Goal: Information Seeking & Learning: Check status

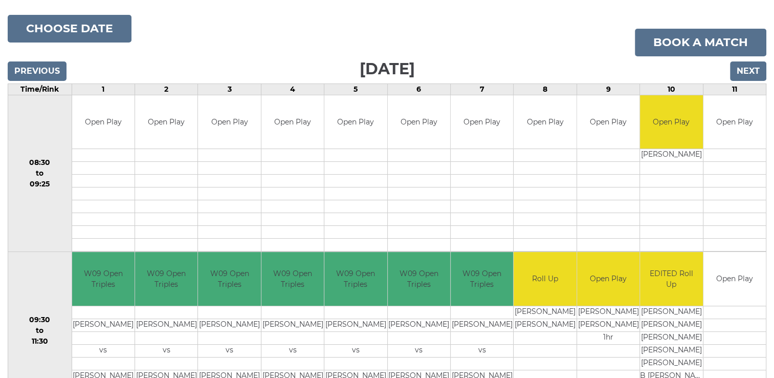
scroll to position [39, 0]
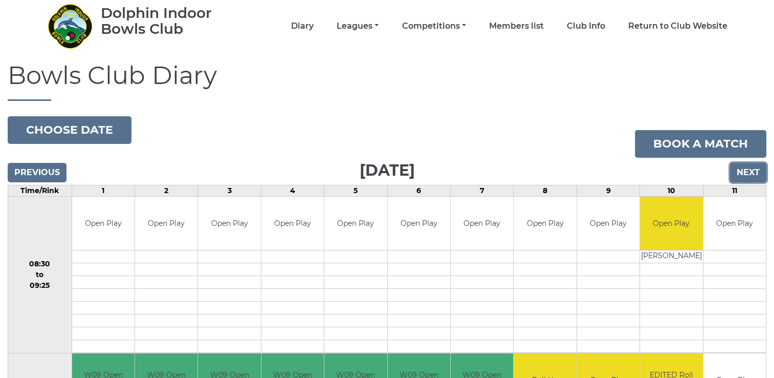
click at [749, 169] on input "Next" at bounding box center [748, 172] width 36 height 19
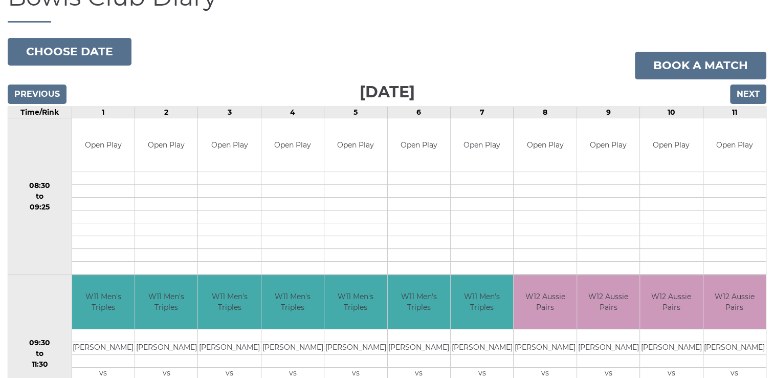
scroll to position [80, 0]
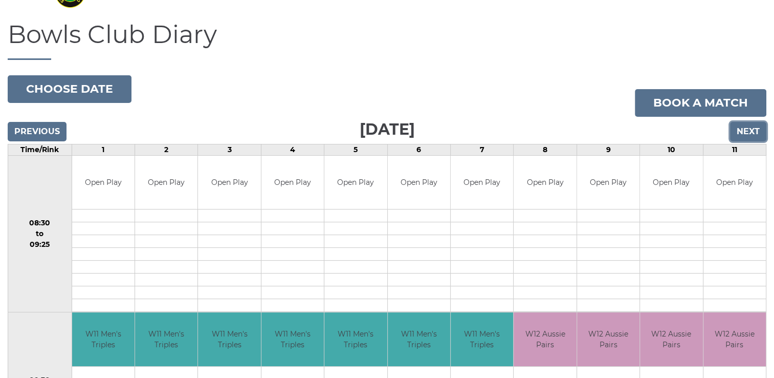
click at [745, 130] on input "Next" at bounding box center [748, 131] width 36 height 19
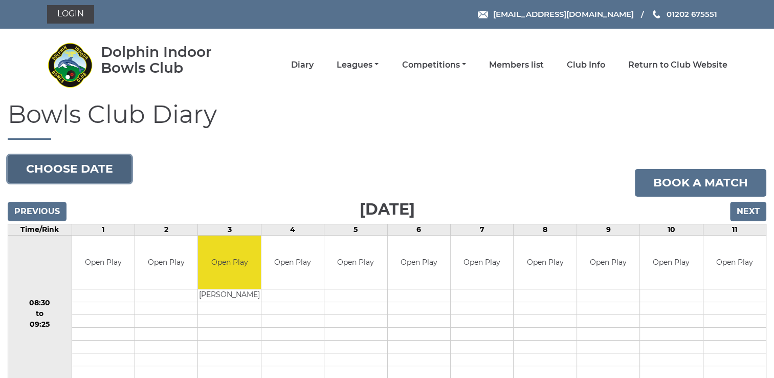
click at [97, 165] on button "Choose date" at bounding box center [70, 169] width 124 height 28
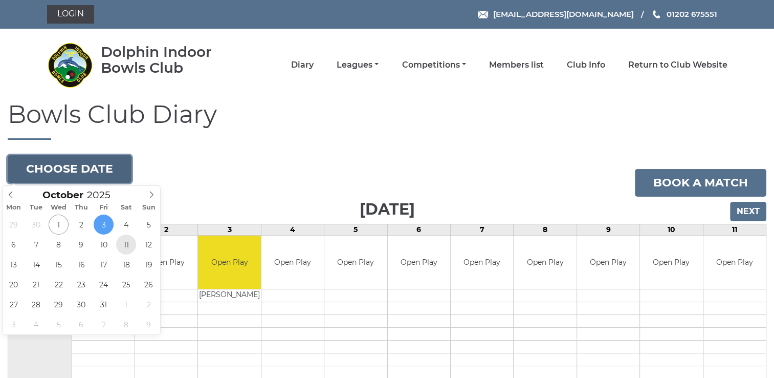
type input "2025-10-11"
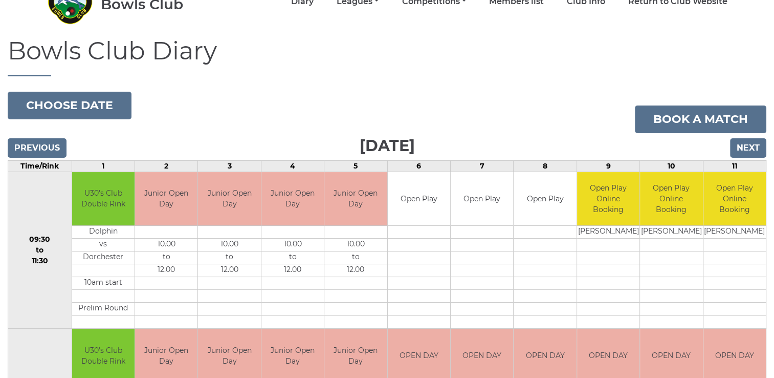
scroll to position [33, 0]
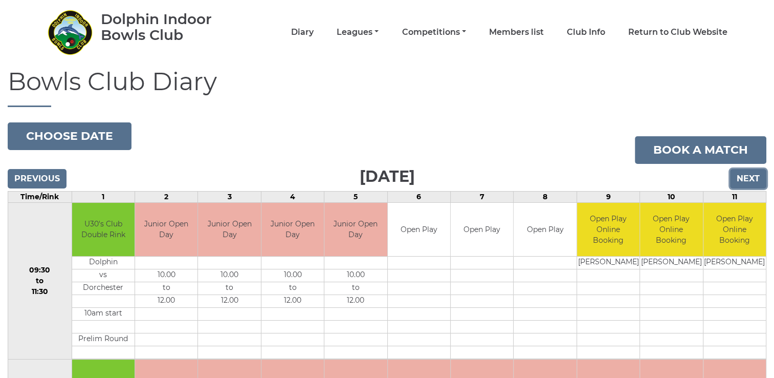
click at [746, 177] on input "Next" at bounding box center [748, 178] width 36 height 19
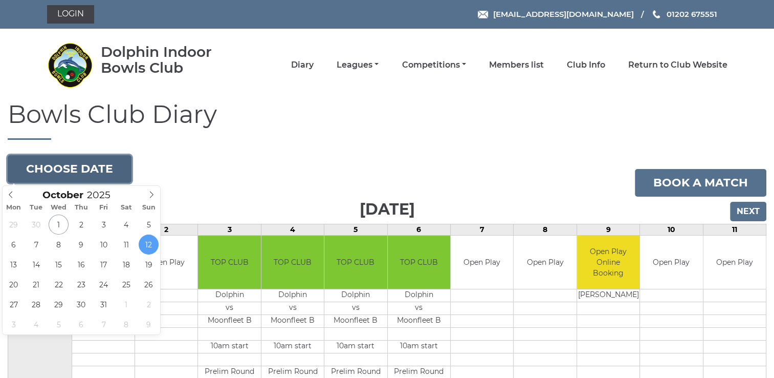
click at [72, 167] on button "Choose date" at bounding box center [70, 169] width 124 height 28
type input "2025-10-18"
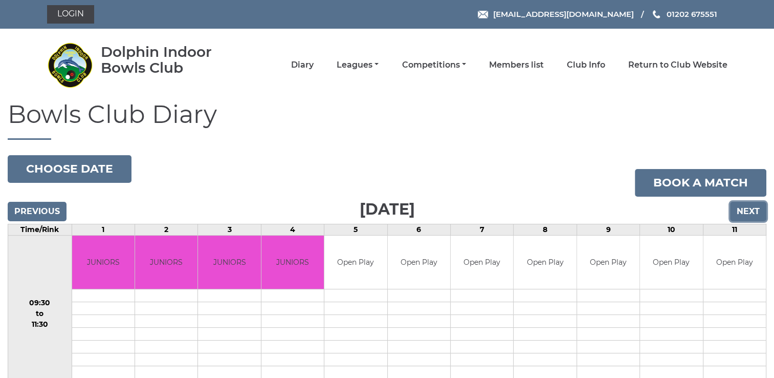
click at [750, 212] on input "Next" at bounding box center [748, 211] width 36 height 19
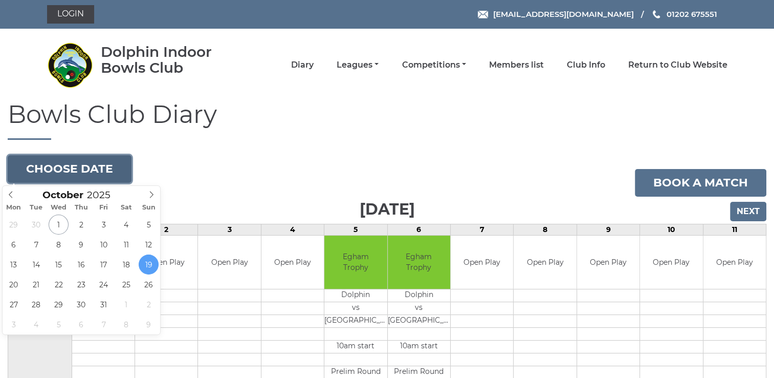
click at [68, 169] on button "Choose date" at bounding box center [70, 169] width 124 height 28
type input "[DATE]"
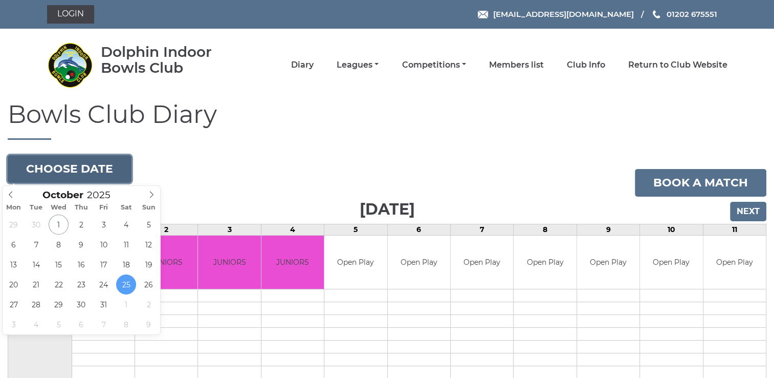
click at [89, 165] on button "Choose date" at bounding box center [70, 169] width 124 height 28
type input "2025-10-26"
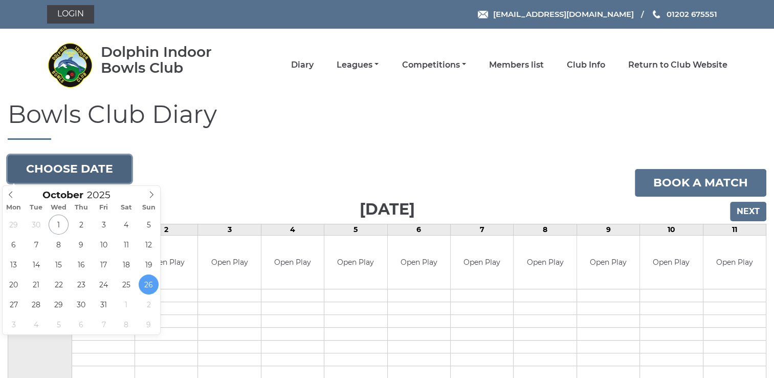
click at [92, 165] on button "Choose date" at bounding box center [70, 169] width 124 height 28
type input "2025-11-01"
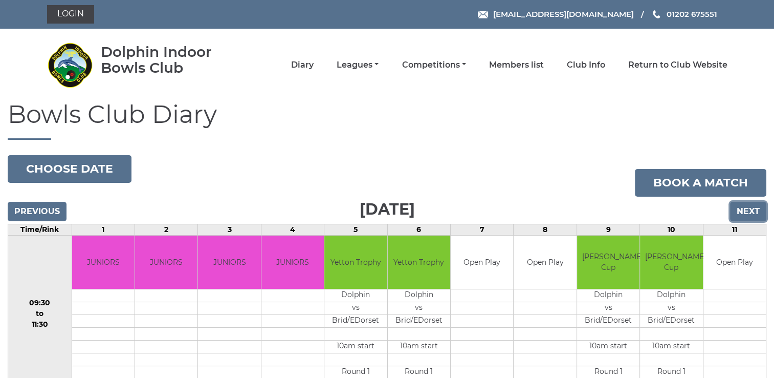
click at [748, 212] on input "Next" at bounding box center [748, 211] width 36 height 19
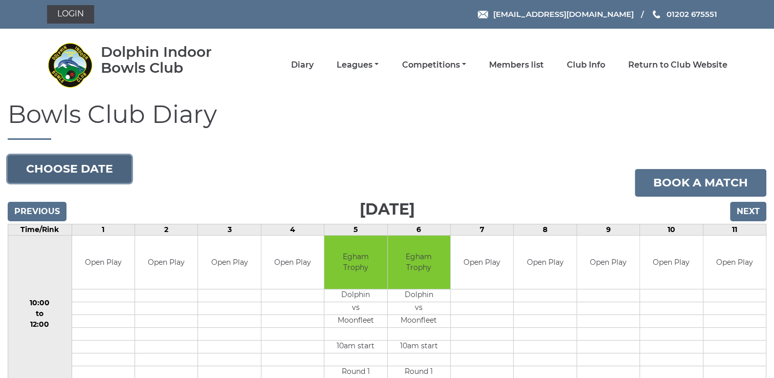
click at [76, 167] on button "Choose date" at bounding box center [70, 169] width 124 height 28
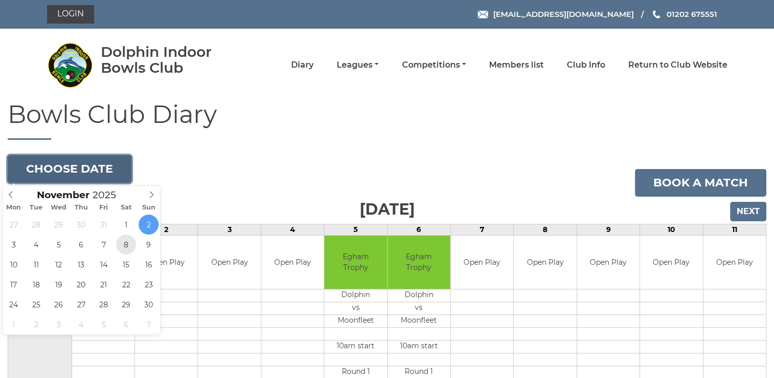
type input "[DATE]"
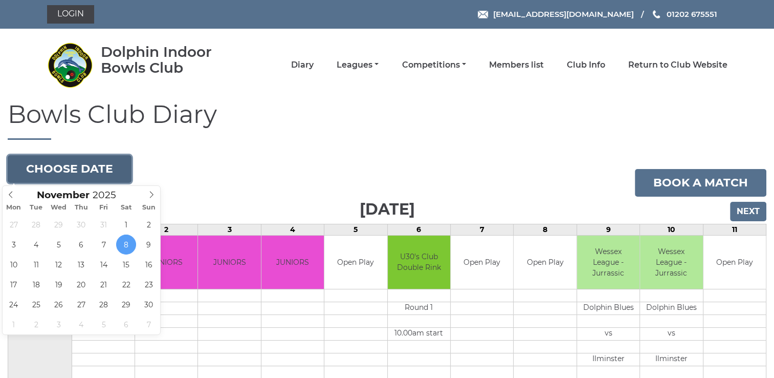
click at [75, 164] on button "Choose date" at bounding box center [70, 169] width 124 height 28
type input "[DATE]"
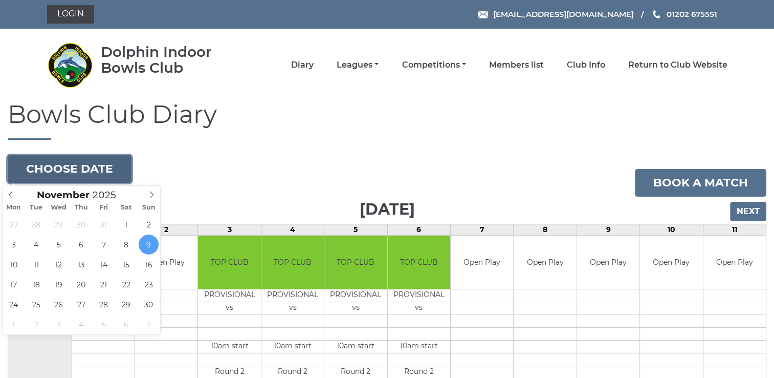
click at [77, 166] on button "Choose date" at bounding box center [70, 169] width 124 height 28
type input "[DATE]"
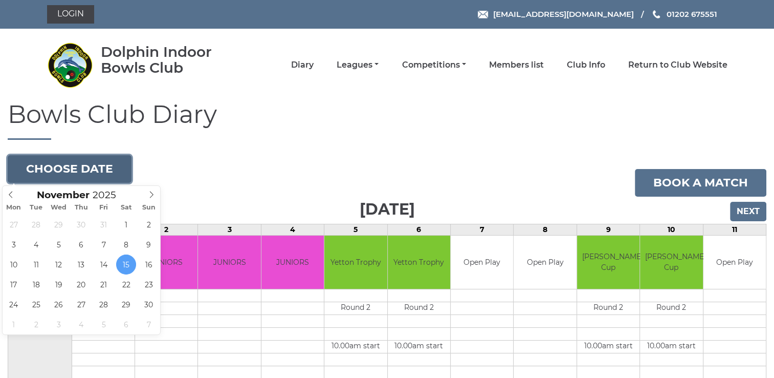
click at [61, 165] on button "Choose date" at bounding box center [70, 169] width 124 height 28
type input "[DATE]"
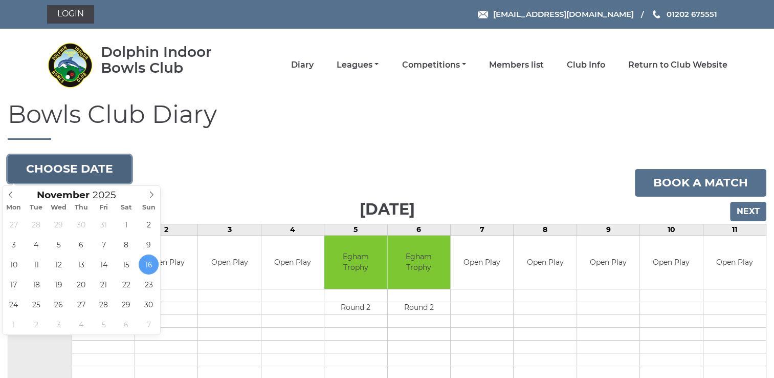
click at [66, 166] on button "Choose date" at bounding box center [70, 169] width 124 height 28
type input "[DATE]"
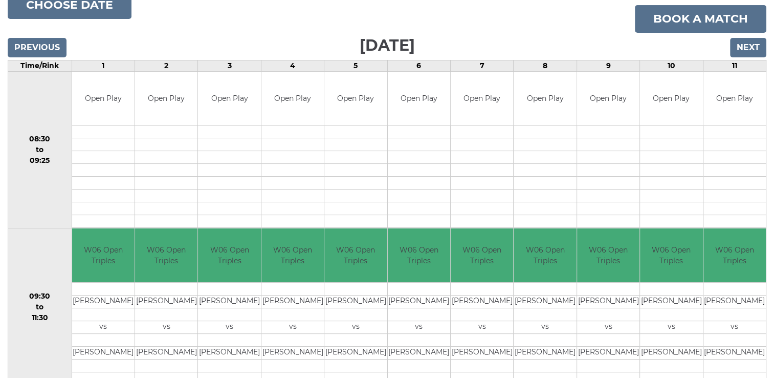
scroll to position [143, 0]
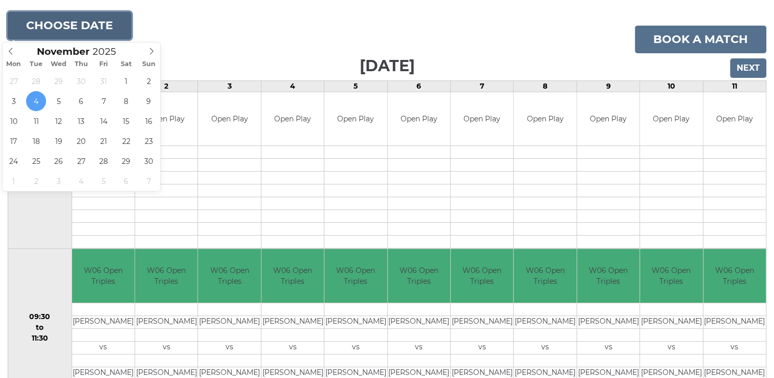
click at [81, 24] on button "Choose date" at bounding box center [70, 26] width 124 height 28
type input "[DATE]"
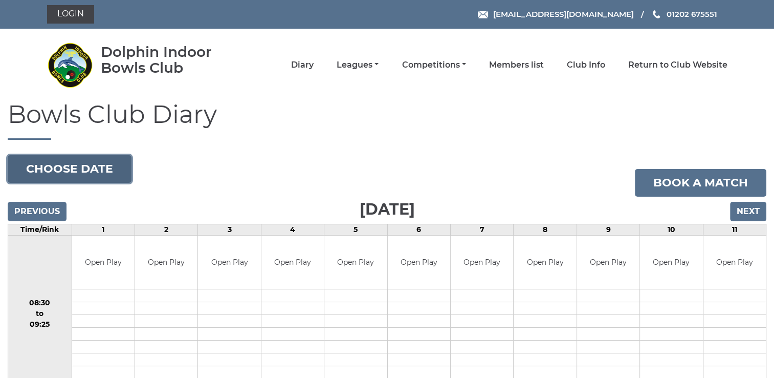
click at [74, 164] on button "Choose date" at bounding box center [70, 169] width 124 height 28
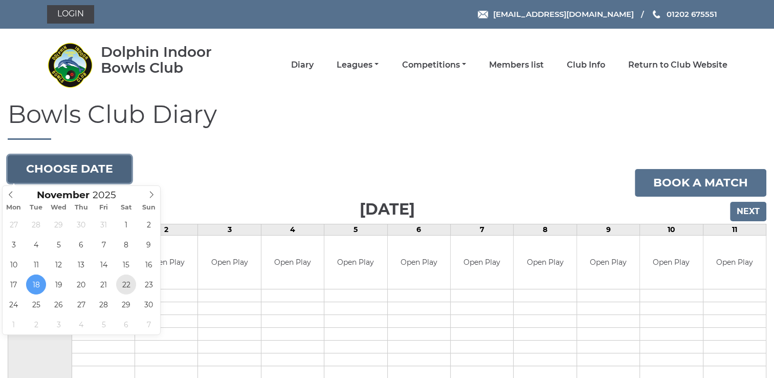
type input "[DATE]"
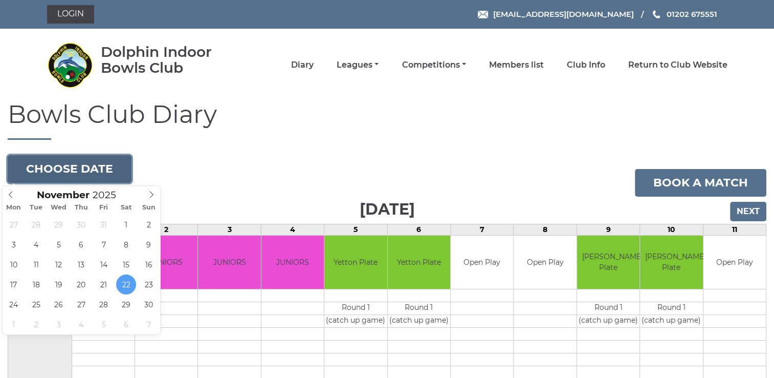
click at [73, 166] on button "Choose date" at bounding box center [70, 169] width 124 height 28
type input "[DATE]"
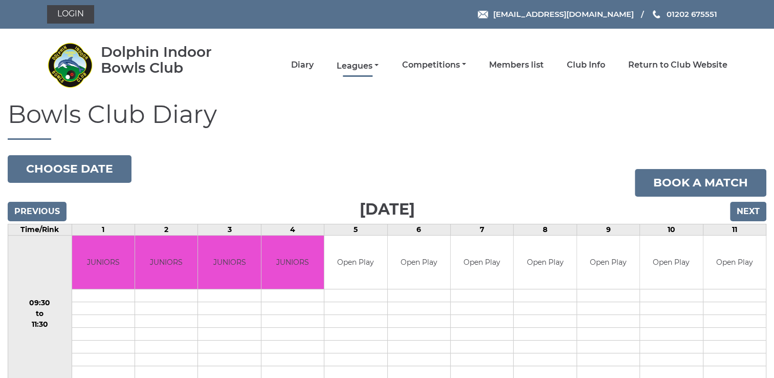
click at [375, 66] on link "Leagues" at bounding box center [358, 65] width 42 height 11
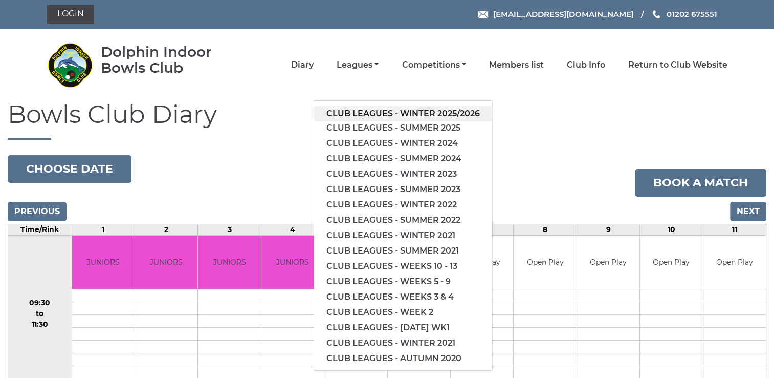
click at [377, 112] on link "Club leagues - Winter 2025/2026" at bounding box center [403, 113] width 178 height 15
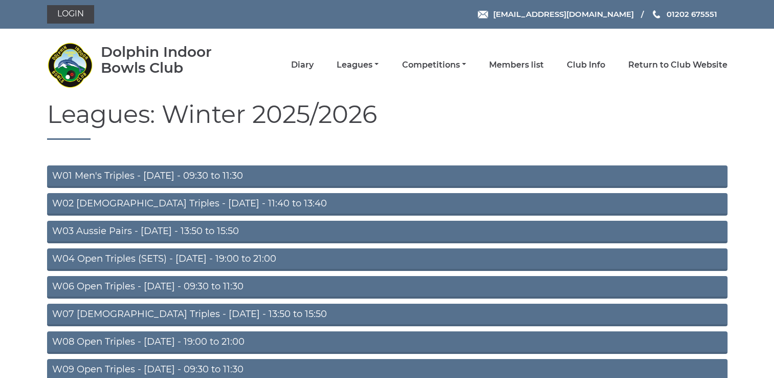
click at [208, 259] on link "W04 Open Triples (SETS) - Monday - 19:00 to 21:00" at bounding box center [387, 259] width 681 height 23
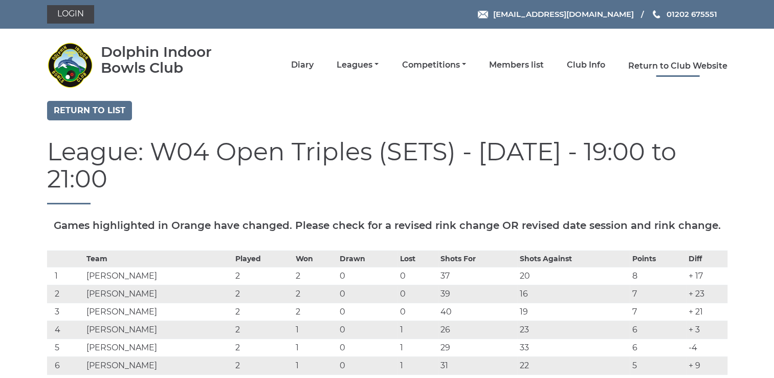
click at [654, 66] on link "Return to Club Website" at bounding box center [677, 65] width 99 height 11
